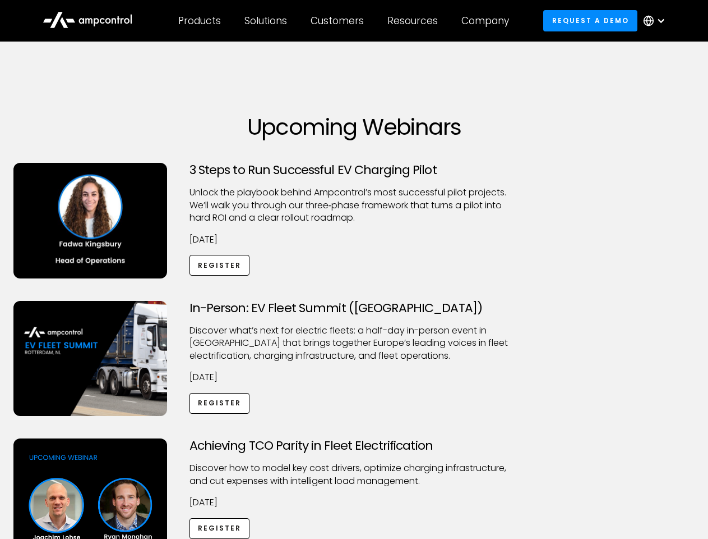
click at [345, 21] on div "Customers" at bounding box center [337, 21] width 53 height 12
click at [199, 21] on div "Products" at bounding box center [199, 21] width 43 height 12
click at [266, 21] on div "Solutions" at bounding box center [266, 21] width 43 height 12
click at [339, 21] on div "Customers" at bounding box center [337, 21] width 53 height 12
click at [415, 21] on div "Resources" at bounding box center [413, 21] width 50 height 12
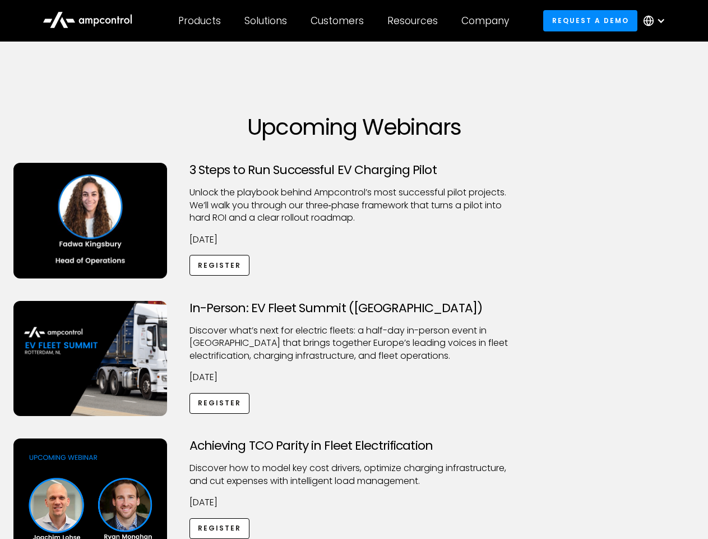
click at [489, 21] on div "Company" at bounding box center [486, 21] width 48 height 12
click at [657, 21] on div at bounding box center [661, 20] width 9 height 9
